Goal: Task Accomplishment & Management: Manage account settings

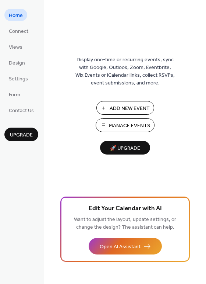
click at [130, 125] on span "Manage Events" at bounding box center [129, 126] width 41 height 8
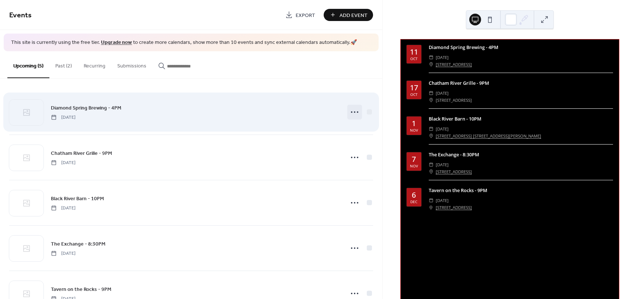
click at [354, 112] on circle at bounding box center [354, 111] width 1 height 1
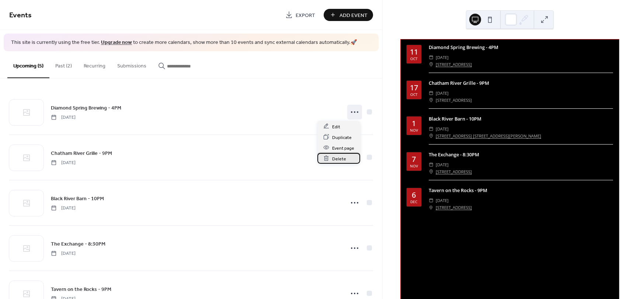
click at [344, 159] on span "Delete" at bounding box center [339, 159] width 14 height 8
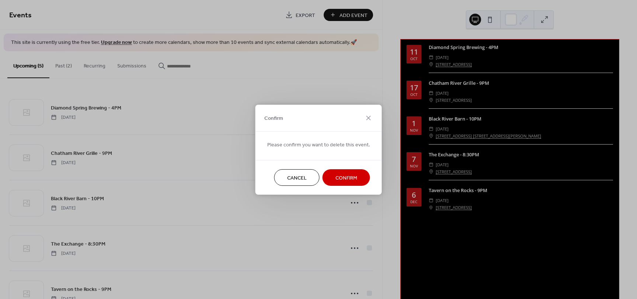
click at [346, 179] on span "Confirm" at bounding box center [346, 178] width 22 height 8
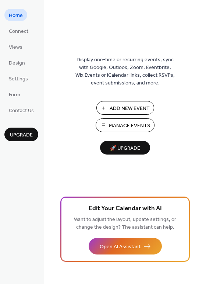
click at [128, 125] on span "Manage Events" at bounding box center [129, 126] width 41 height 8
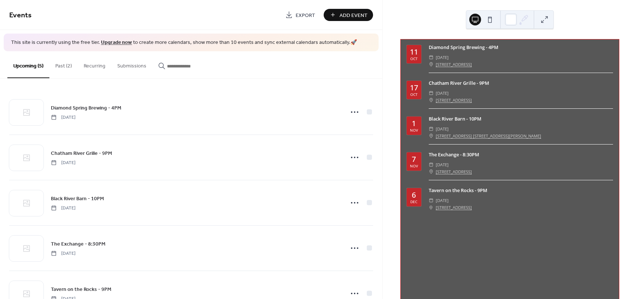
click at [600, 59] on div "​ [DATE]" at bounding box center [521, 57] width 184 height 7
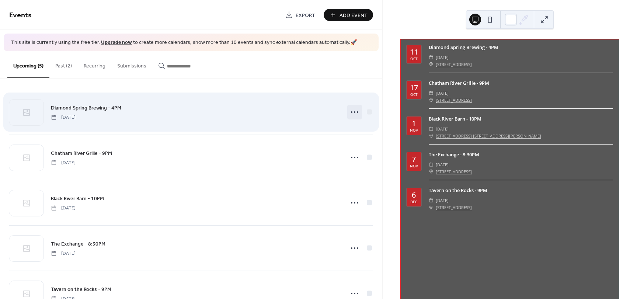
click at [352, 113] on icon at bounding box center [355, 112] width 12 height 12
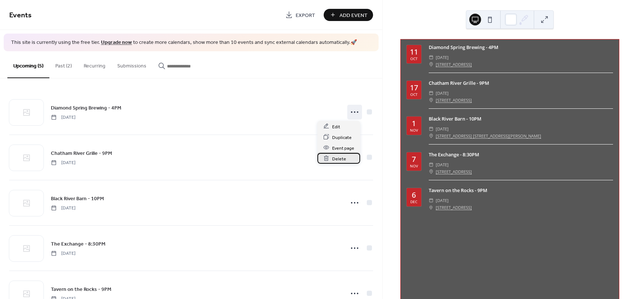
click at [344, 159] on span "Delete" at bounding box center [339, 159] width 14 height 8
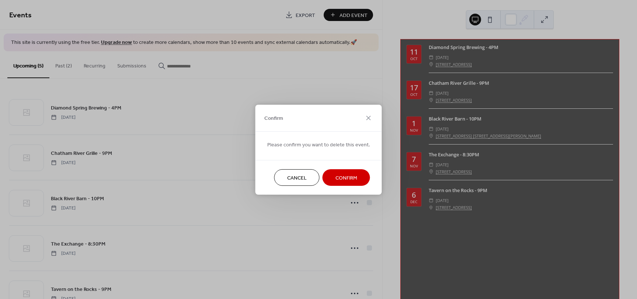
click at [342, 179] on span "Confirm" at bounding box center [346, 178] width 22 height 8
